Goal: Navigation & Orientation: Find specific page/section

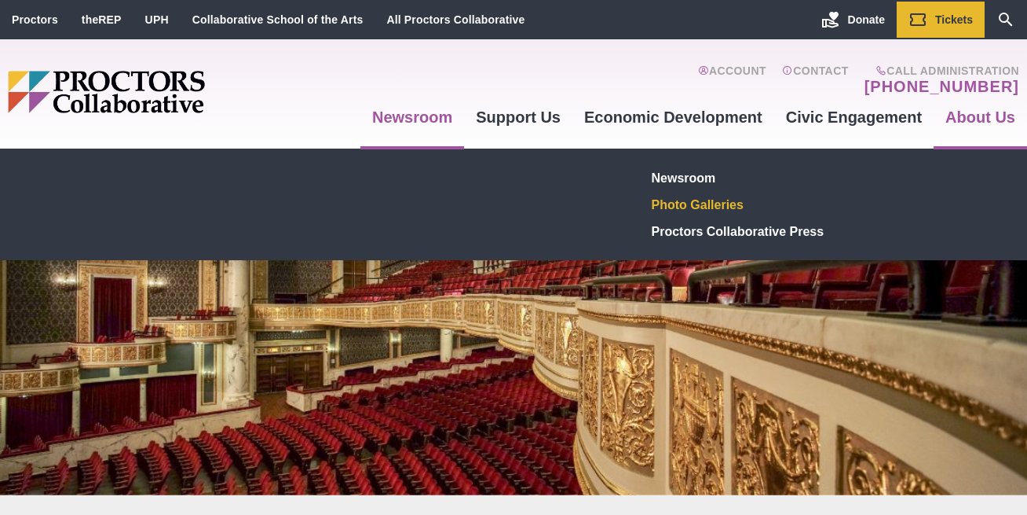
click at [723, 206] on link "Photo Galleries" at bounding box center [760, 204] width 229 height 27
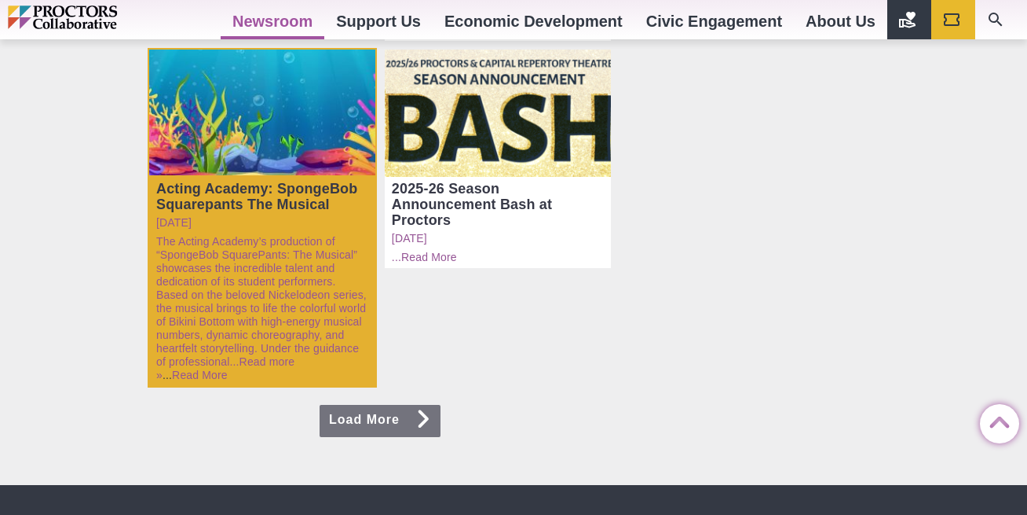
scroll to position [1335, 0]
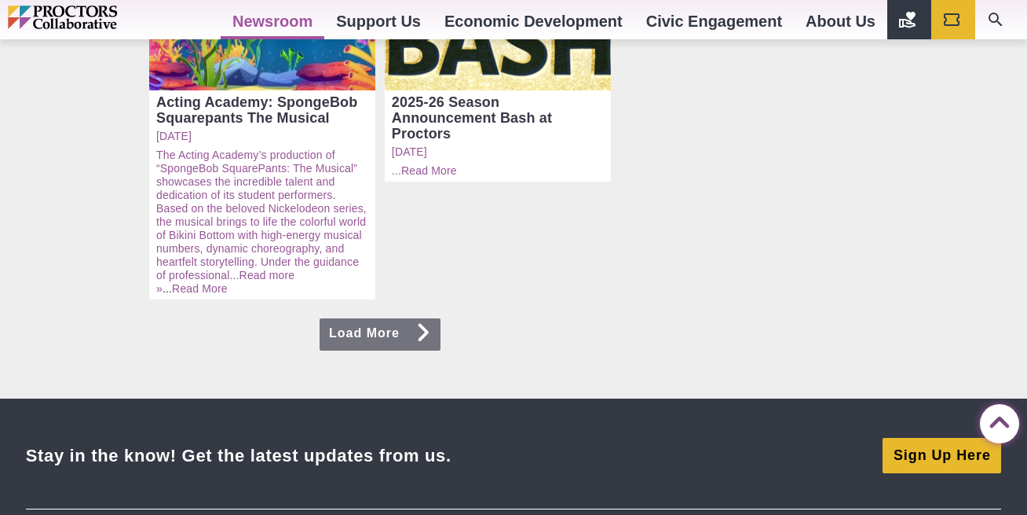
click at [341, 318] on link "Load More" at bounding box center [380, 334] width 121 height 32
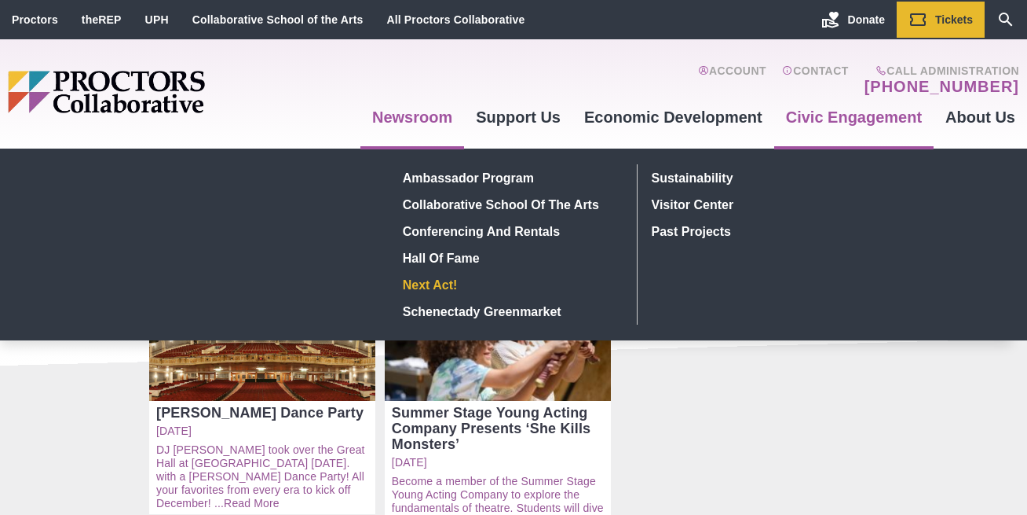
click at [449, 284] on link "Next Act!" at bounding box center [511, 284] width 229 height 27
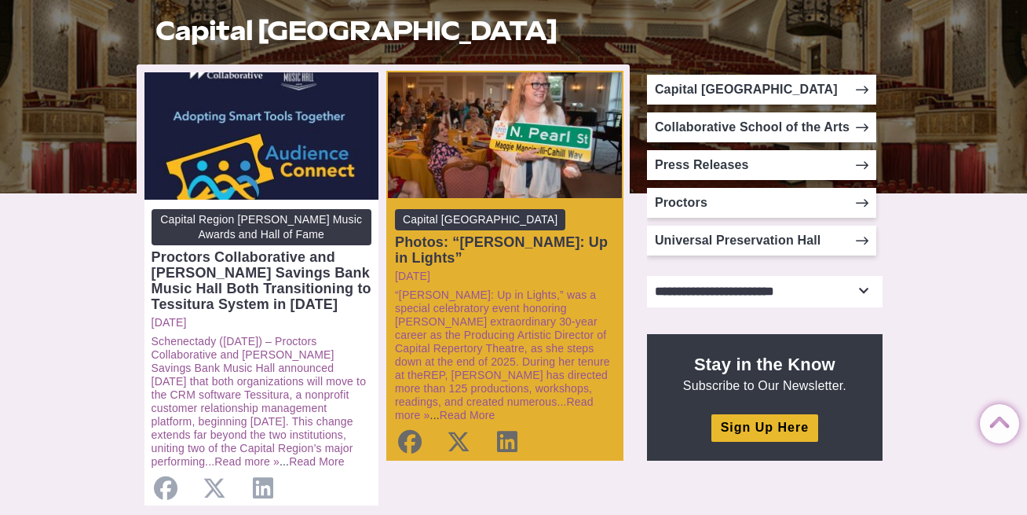
scroll to position [314, 0]
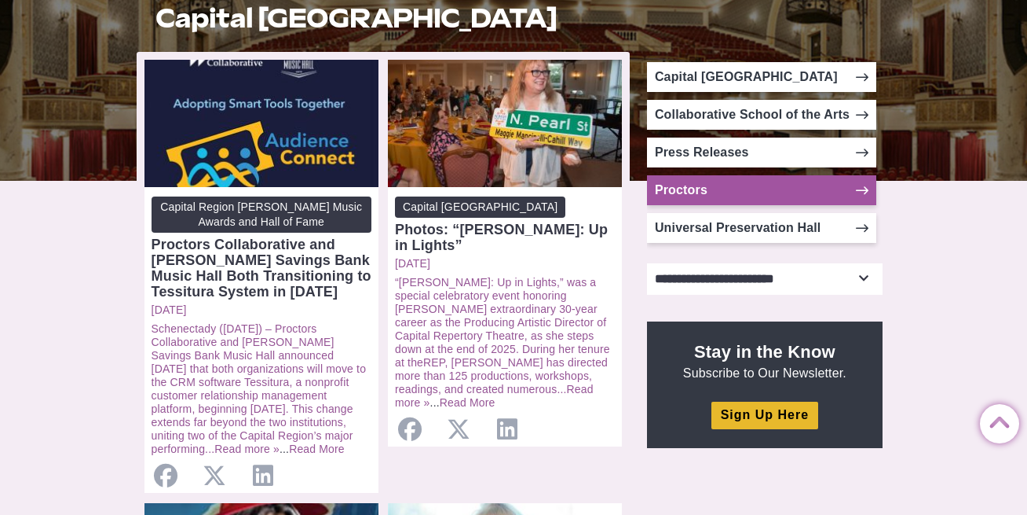
click at [723, 196] on link "Proctors" at bounding box center [761, 190] width 229 height 30
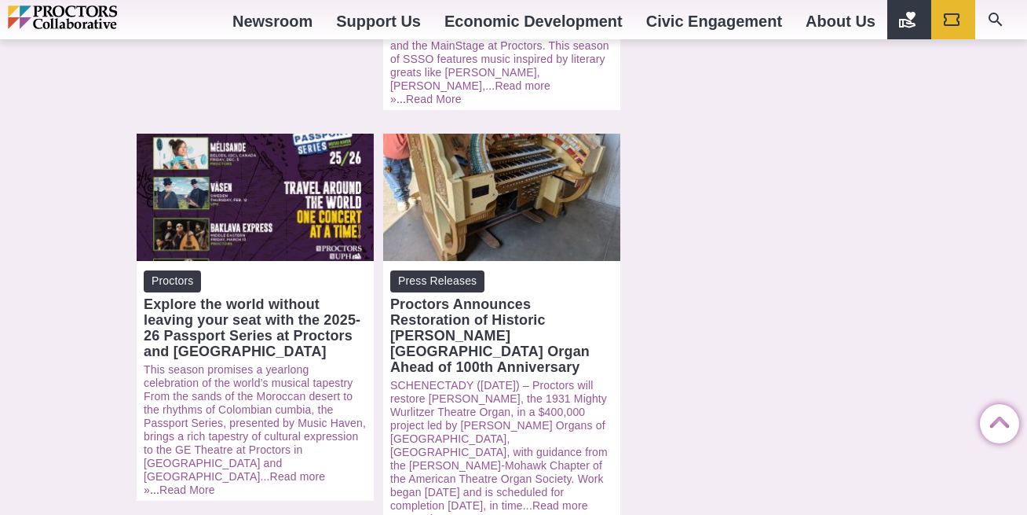
scroll to position [2042, 0]
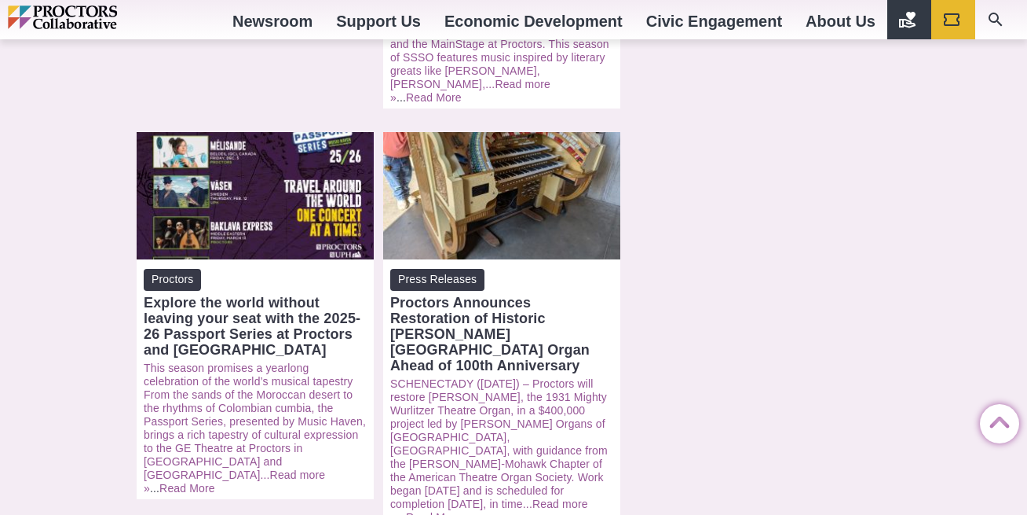
drag, startPoint x: 79, startPoint y: 145, endPoint x: 86, endPoint y: 140, distance: 9.2
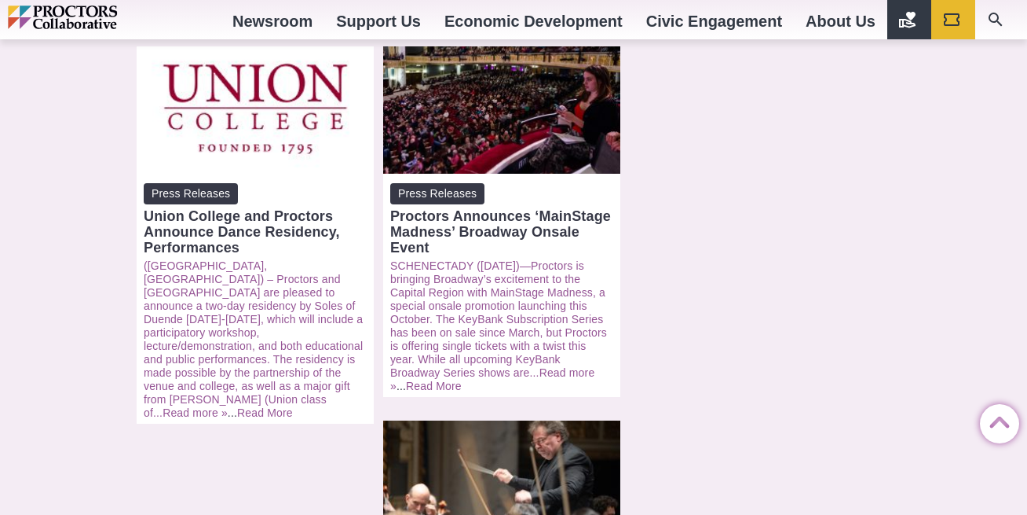
scroll to position [1320, 0]
